Goal: Information Seeking & Learning: Learn about a topic

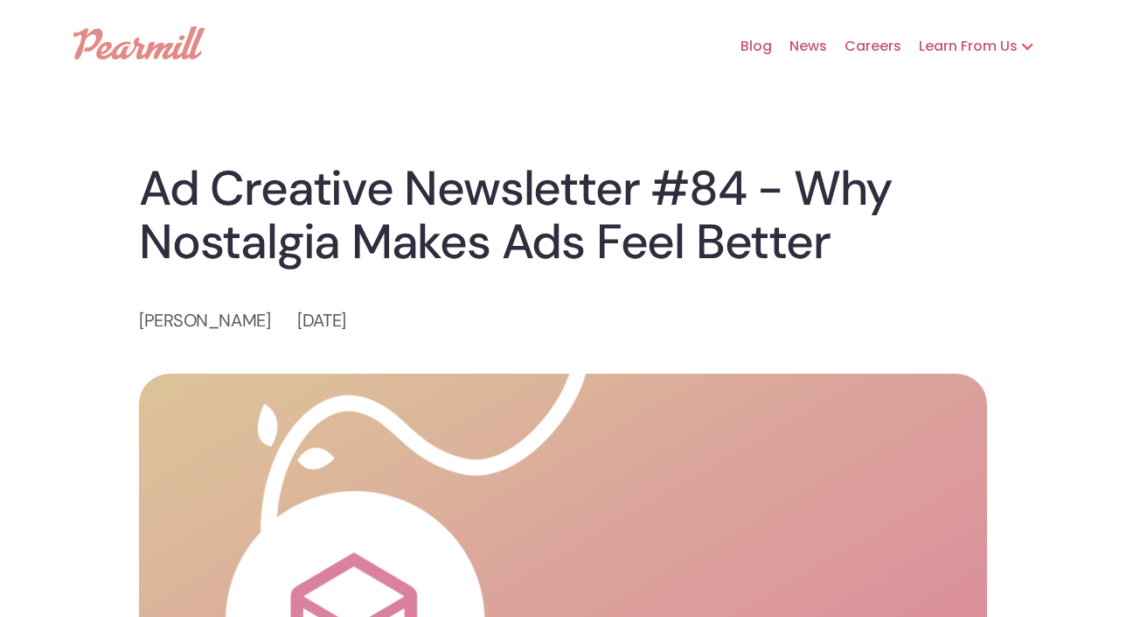
click at [958, 45] on div "Learn From Us" at bounding box center [960, 46] width 116 height 21
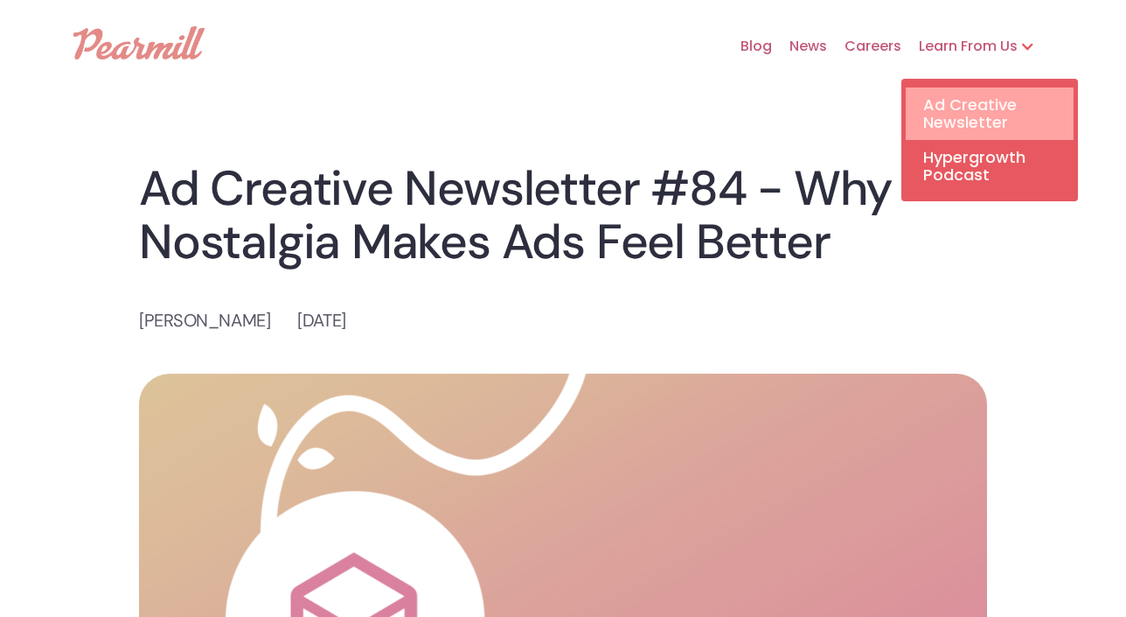
click at [951, 122] on link "Ad Creative Newsletter" at bounding box center [990, 113] width 168 height 52
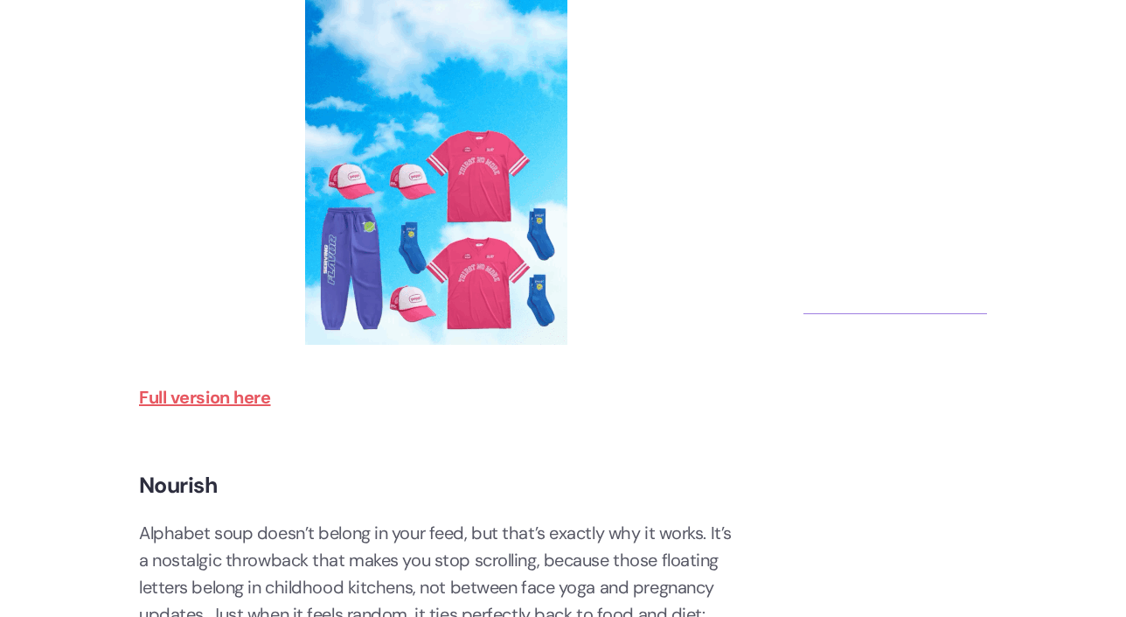
scroll to position [1804, 0]
